Goal: Navigation & Orientation: Understand site structure

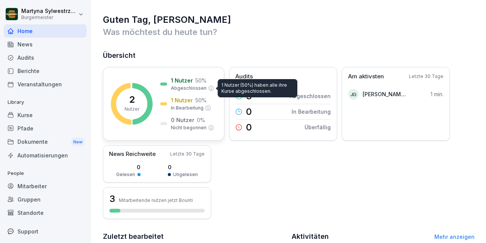
click at [191, 86] on p "Abgeschlossen" at bounding box center [189, 88] width 36 height 7
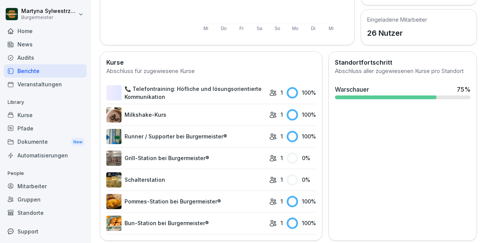
scroll to position [170, 0]
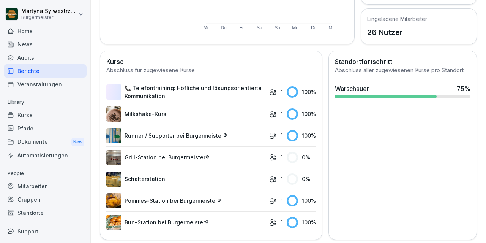
click at [268, 89] on td "1" at bounding box center [273, 92] width 17 height 22
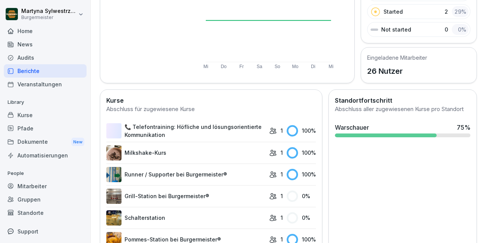
scroll to position [0, 0]
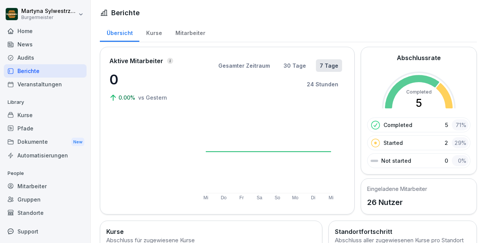
click at [188, 30] on div "Mitarbeiter" at bounding box center [190, 31] width 43 height 19
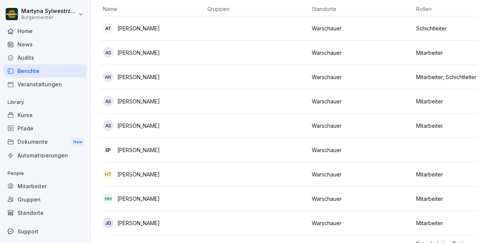
scroll to position [44, 0]
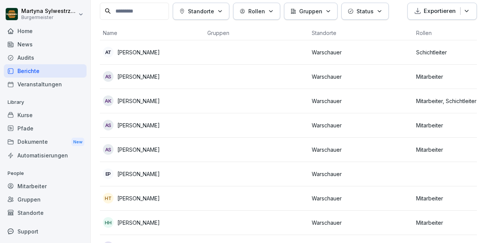
click at [438, 102] on p "Mitarbeiter, Schichtleiter" at bounding box center [465, 101] width 98 height 8
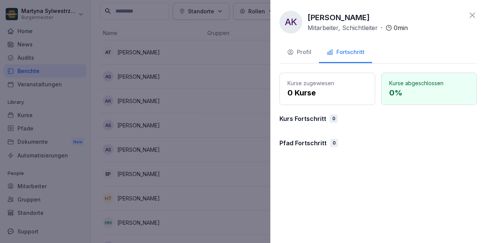
click at [327, 28] on p "Mitarbeiter, Schichtleiter" at bounding box center [342, 27] width 70 height 9
click at [340, 27] on p "Mitarbeiter, Schichtleiter" at bounding box center [342, 27] width 70 height 9
click at [367, 25] on p "Mitarbeiter, Schichtleiter" at bounding box center [342, 27] width 70 height 9
click at [302, 54] on div "Profil" at bounding box center [299, 52] width 24 height 9
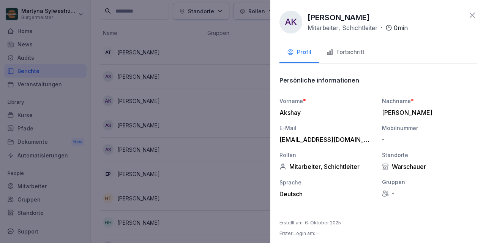
scroll to position [4, 0]
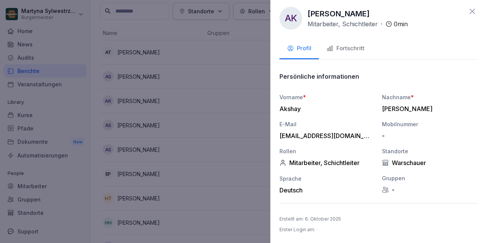
click at [320, 163] on div "Mitarbeiter, Schichtleiter" at bounding box center [326, 163] width 95 height 8
click at [322, 162] on div "Mitarbeiter, Schichtleiter" at bounding box center [326, 163] width 95 height 8
drag, startPoint x: 318, startPoint y: 161, endPoint x: 297, endPoint y: 164, distance: 21.4
click at [315, 162] on div "Mitarbeiter, Schichtleiter" at bounding box center [326, 163] width 95 height 8
click at [290, 165] on div "Mitarbeiter, Schichtleiter" at bounding box center [326, 163] width 95 height 8
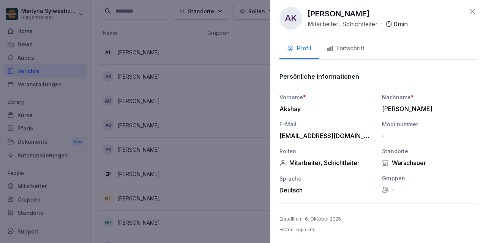
click at [279, 161] on div "AK Akshay Kumar Mitarbeiter, Schichtleiter · 0 min Profil Fortschritt Persönlic…" at bounding box center [378, 121] width 216 height 243
click at [310, 159] on div "Mitarbeiter, Schichtleiter" at bounding box center [326, 163] width 95 height 8
drag, startPoint x: 318, startPoint y: 162, endPoint x: 323, endPoint y: 162, distance: 5.3
click at [318, 162] on div "Mitarbeiter, Schichtleiter" at bounding box center [326, 163] width 95 height 8
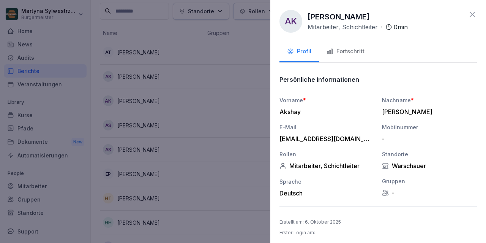
scroll to position [0, 0]
click at [473, 15] on icon at bounding box center [472, 15] width 9 height 9
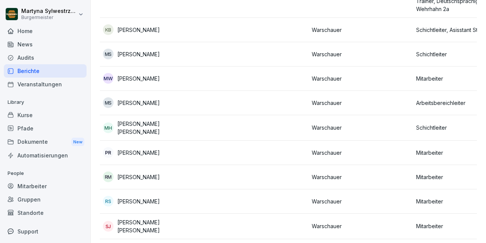
scroll to position [335, 0]
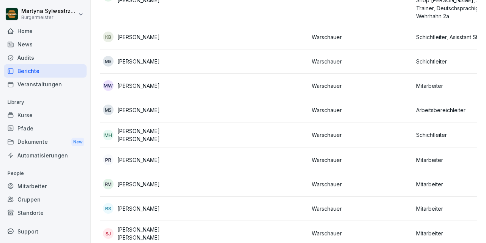
click at [33, 111] on div "Kurse" at bounding box center [45, 114] width 83 height 13
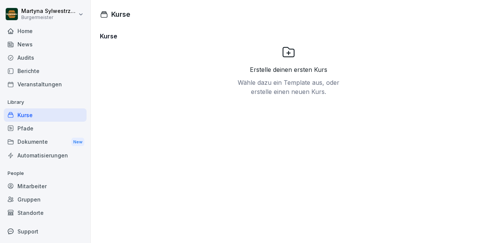
click at [35, 43] on div "News" at bounding box center [45, 44] width 83 height 13
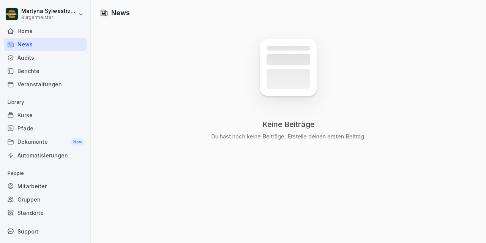
click at [25, 32] on div "Home" at bounding box center [45, 30] width 83 height 13
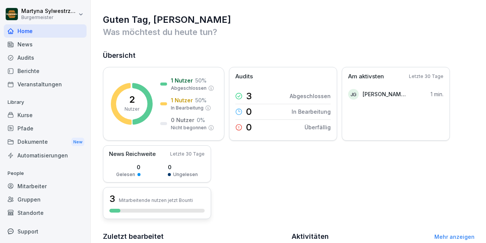
click at [152, 200] on p "Mitarbeitende nutzen jetzt Bounti" at bounding box center [156, 200] width 74 height 6
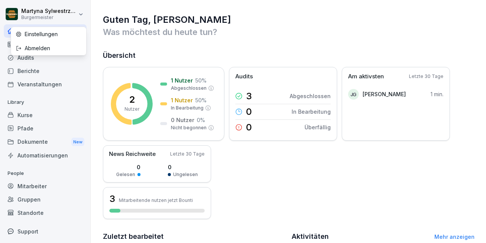
click at [80, 14] on html "[PERSON_NAME] Home News Audits Berichte Veranstaltungen Library Kurse Pfade Dok…" at bounding box center [243, 121] width 486 height 243
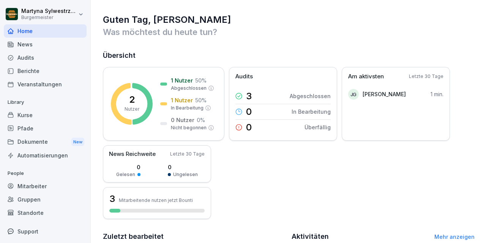
click at [51, 43] on div "News" at bounding box center [45, 44] width 83 height 13
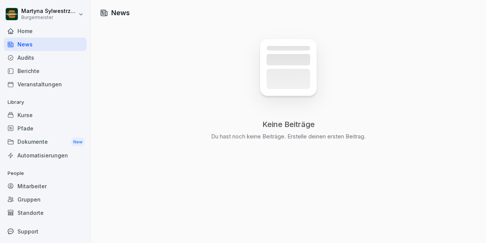
click at [52, 55] on div "Audits" at bounding box center [45, 57] width 83 height 13
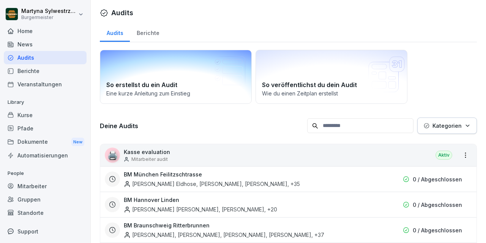
click at [147, 93] on p "Eine kurze Anleitung zum Einstieg" at bounding box center [175, 93] width 139 height 8
